Goal: Information Seeking & Learning: Learn about a topic

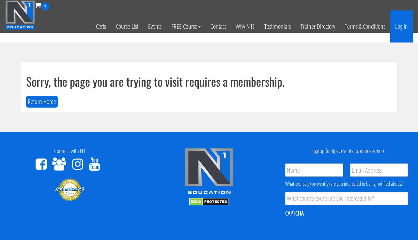
click at [396, 26] on link "Log In" at bounding box center [401, 26] width 23 height 32
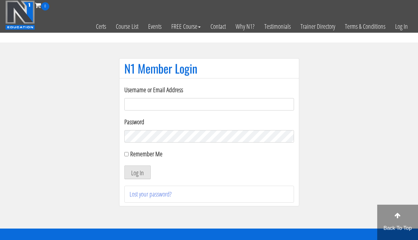
type input "clward66@aim.com"
click at [133, 171] on button "Log In" at bounding box center [137, 172] width 26 height 14
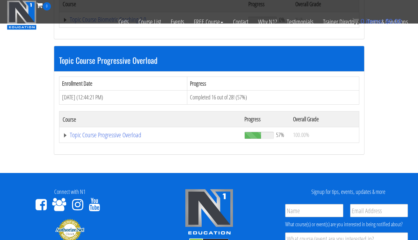
scroll to position [750, 0]
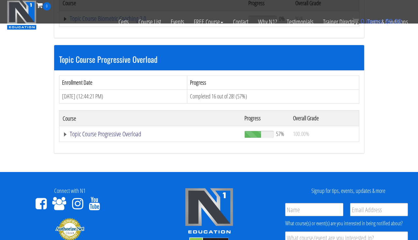
click at [123, 131] on link "Topic Course Progressive Overload" at bounding box center [150, 134] width 175 height 7
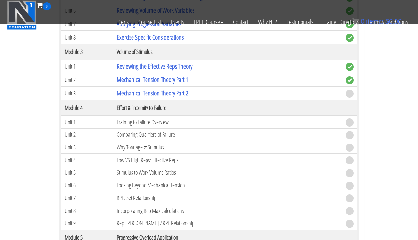
scroll to position [1068, 0]
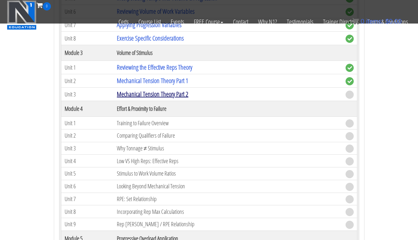
click at [177, 92] on link "Mechanical Tension Theory Part 2" at bounding box center [152, 93] width 71 height 9
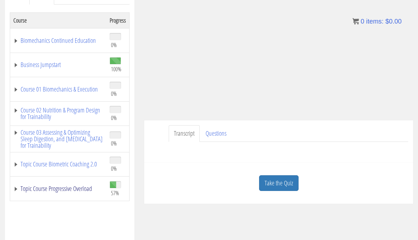
scroll to position [107, 0]
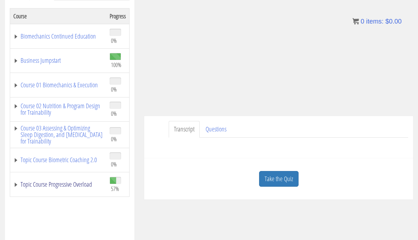
click at [69, 181] on link "Topic Course Progressive Overload" at bounding box center [58, 184] width 90 height 7
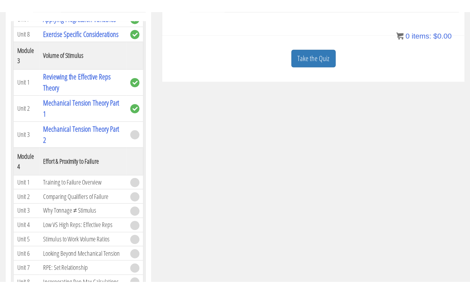
scroll to position [401, 0]
